Goal: Information Seeking & Learning: Learn about a topic

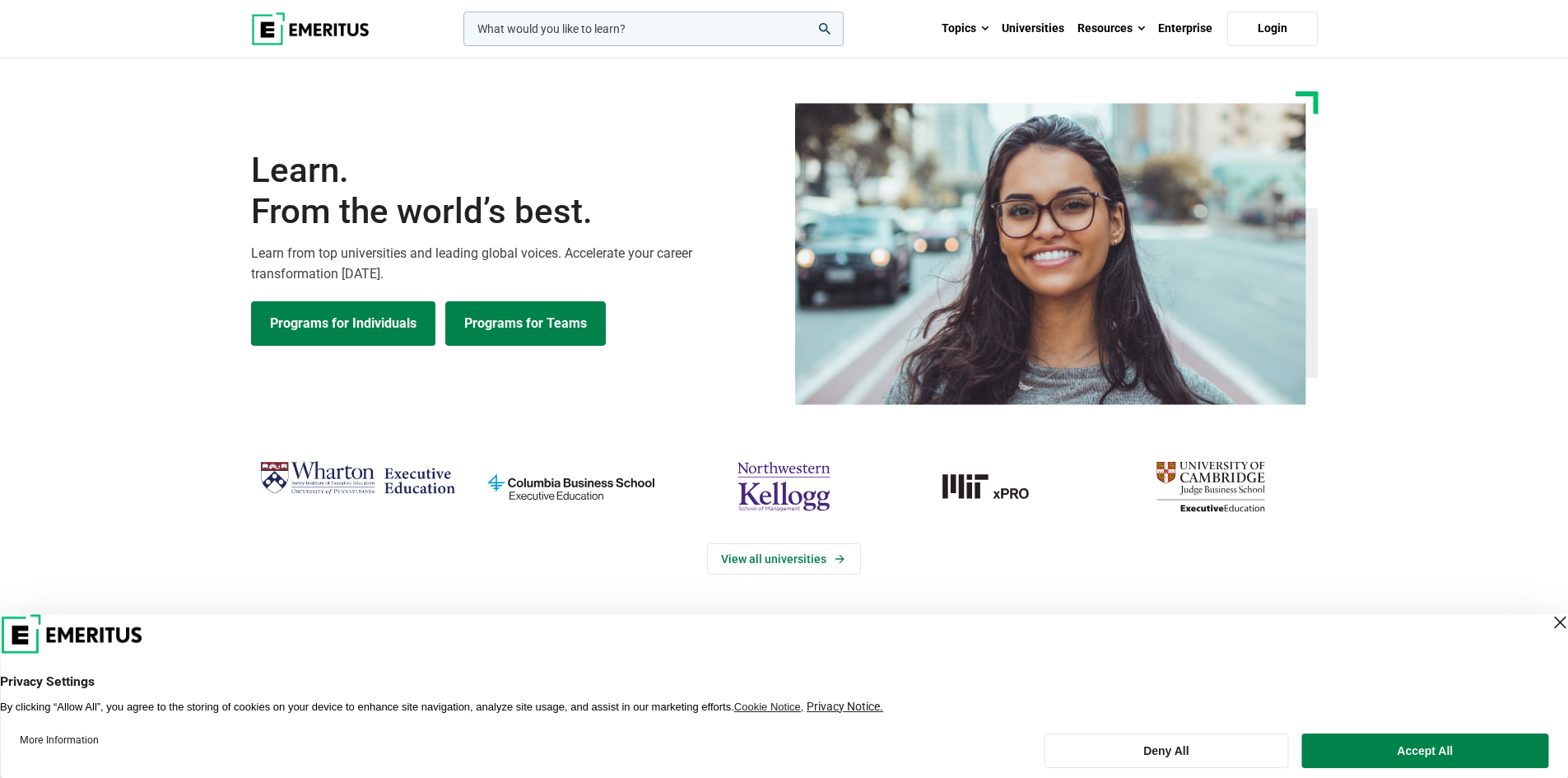
click at [506, 312] on link "Programs for Teams" at bounding box center [526, 323] width 161 height 44
